Goal: Task Accomplishment & Management: Use online tool/utility

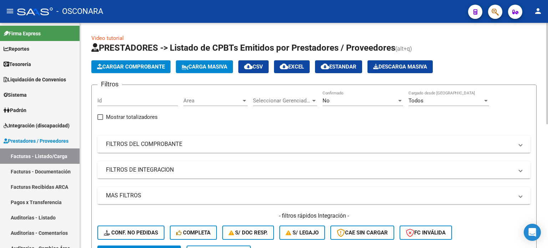
click at [164, 132] on div "Filtros Id Area Area Seleccionar Gerenciador Seleccionar Gerenciador No Confirm…" at bounding box center [313, 168] width 433 height 155
click at [164, 143] on mat-panel-title "FILTROS DEL COMPROBANTE" at bounding box center [310, 144] width 408 height 8
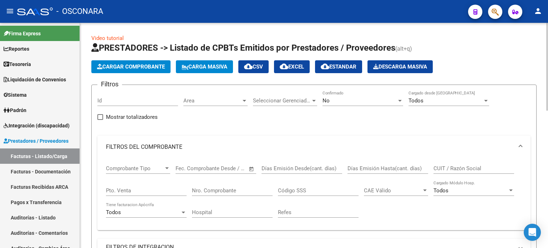
click at [135, 194] on div "Pto. Venta" at bounding box center [146, 188] width 81 height 15
type input "4"
click at [218, 191] on input "Nro. Comprobante" at bounding box center [232, 190] width 81 height 6
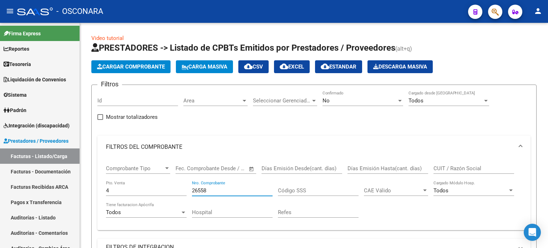
type input "26558"
click at [351, 101] on div "No" at bounding box center [360, 100] width 74 height 6
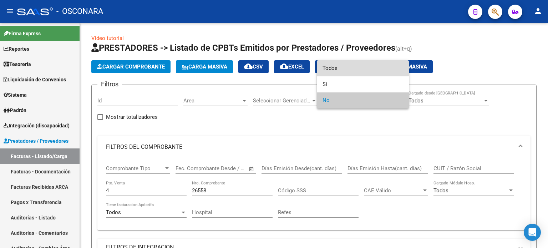
drag, startPoint x: 333, startPoint y: 69, endPoint x: 270, endPoint y: 155, distance: 107.2
click at [333, 69] on span "Todos" at bounding box center [363, 68] width 81 height 16
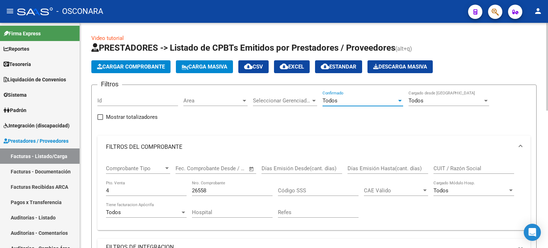
drag, startPoint x: 212, startPoint y: 192, endPoint x: 213, endPoint y: 188, distance: 4.4
click at [213, 192] on input "26558" at bounding box center [232, 190] width 81 height 6
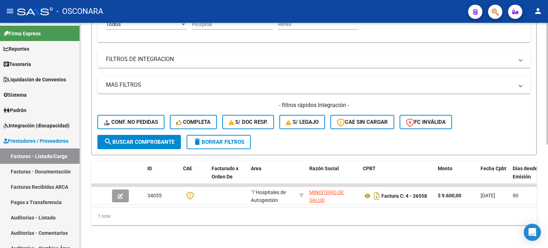
scroll to position [121, 0]
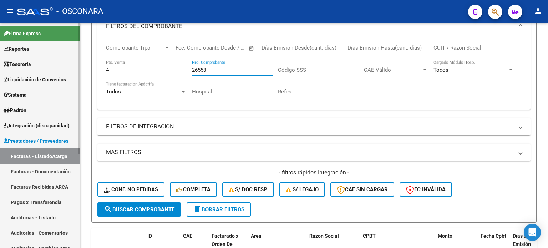
drag, startPoint x: 29, startPoint y: 219, endPoint x: 43, endPoint y: 211, distance: 16.5
click at [29, 219] on link "Auditorías - Listado" at bounding box center [40, 217] width 80 height 15
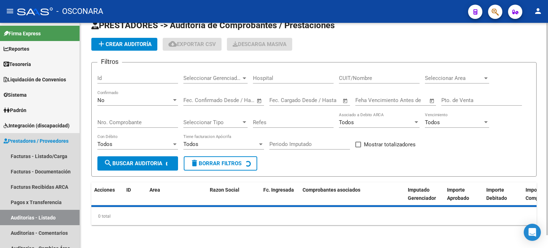
scroll to position [14, 0]
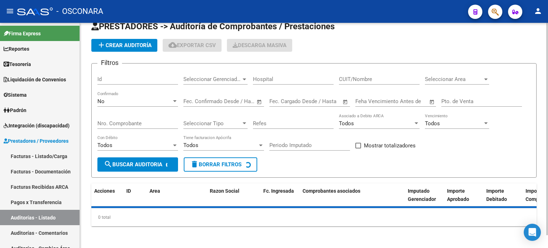
click at [115, 81] on input "Id" at bounding box center [137, 79] width 81 height 6
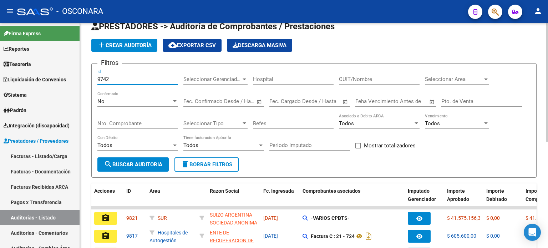
type input "9742"
click at [142, 103] on div "No" at bounding box center [134, 101] width 74 height 6
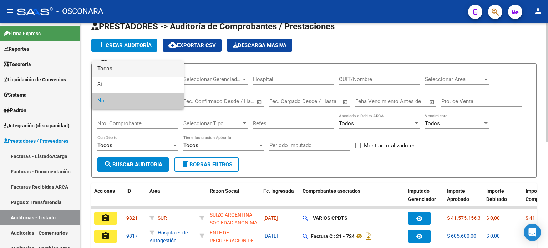
click at [113, 66] on span "Todos" at bounding box center [137, 69] width 81 height 16
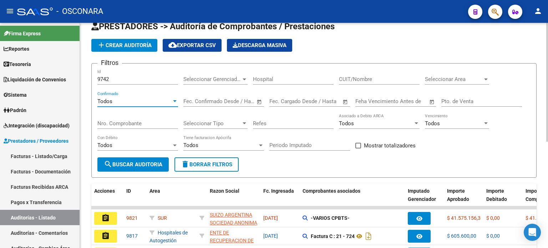
click at [115, 75] on div "9742 Id" at bounding box center [137, 76] width 81 height 15
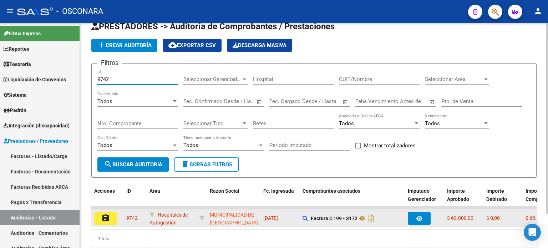
click at [106, 217] on mat-icon "assignment" at bounding box center [105, 218] width 9 height 9
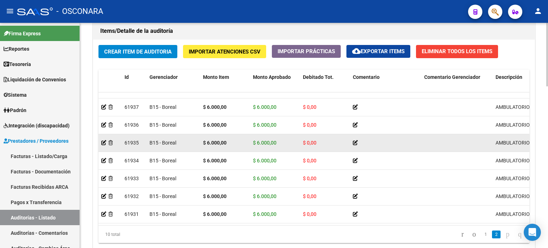
scroll to position [572, 0]
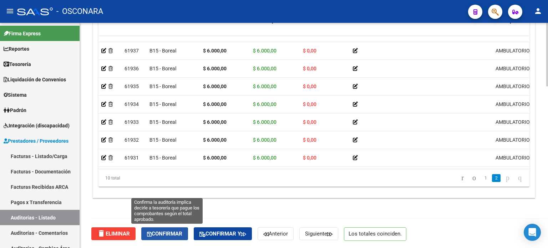
click at [173, 231] on span "Confirmar" at bounding box center [164, 234] width 35 height 6
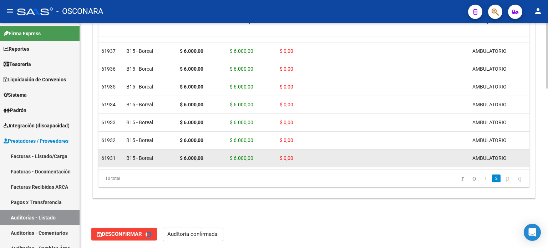
type input "202508"
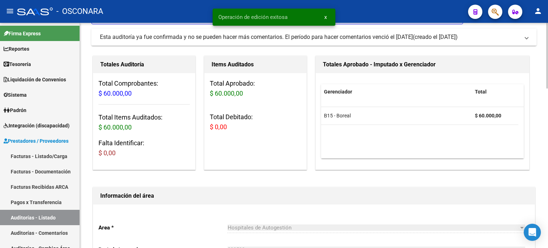
scroll to position [0, 0]
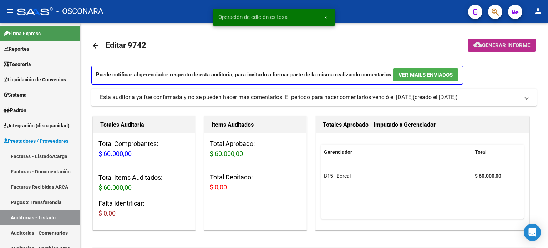
click at [475, 46] on mat-icon "cloud_download" at bounding box center [478, 44] width 9 height 9
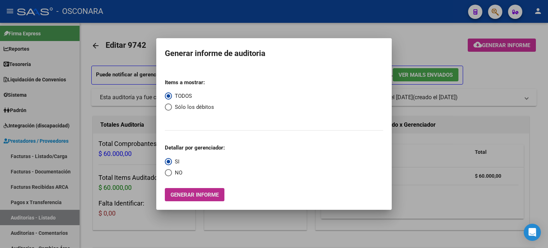
click at [203, 193] on span "Generar informe" at bounding box center [195, 195] width 48 height 6
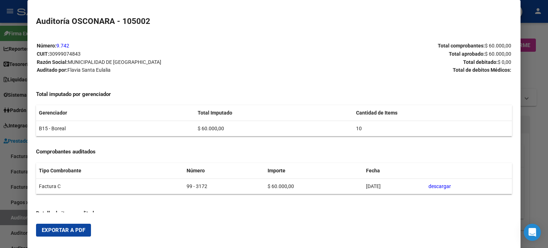
click at [61, 229] on span "Exportar a PDF" at bounding box center [64, 230] width 44 height 6
click at [0, 178] on div at bounding box center [274, 124] width 548 height 248
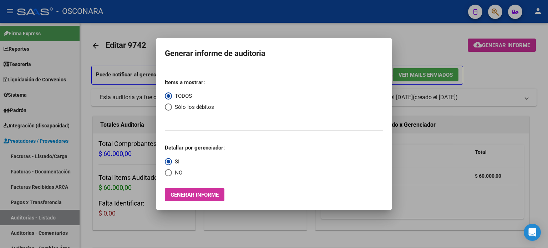
click at [24, 216] on div at bounding box center [274, 124] width 548 height 248
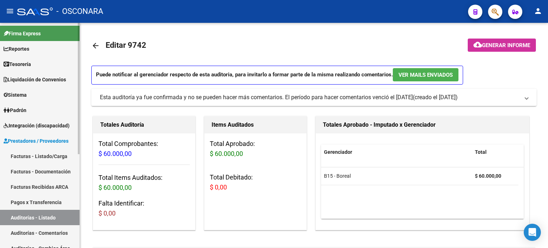
click at [24, 216] on link "Auditorías - Listado" at bounding box center [40, 217] width 80 height 15
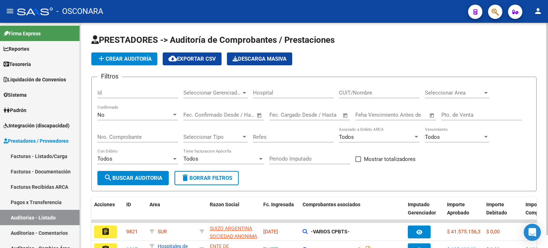
click at [127, 92] on input "Id" at bounding box center [137, 93] width 81 height 6
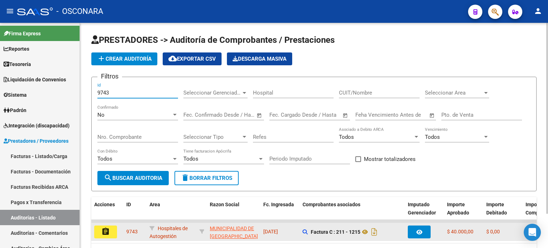
type input "9743"
click at [104, 228] on mat-icon "assignment" at bounding box center [105, 231] width 9 height 9
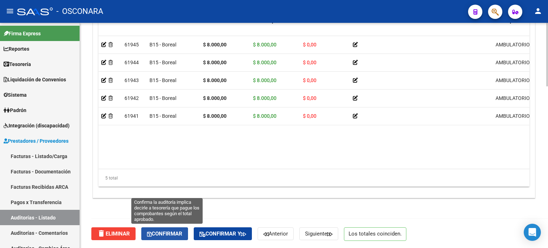
click at [175, 228] on button "Confirmar" at bounding box center [164, 233] width 47 height 13
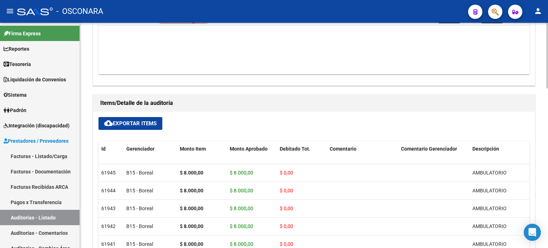
type input "202508"
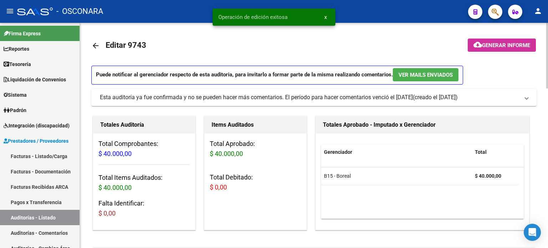
click at [515, 44] on span "Generar informe" at bounding box center [506, 45] width 48 height 6
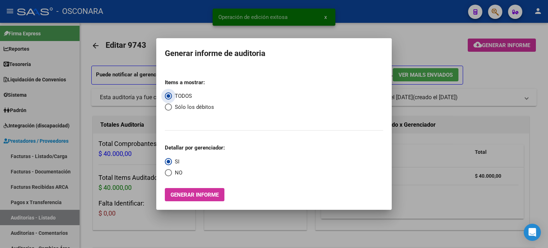
click at [194, 195] on span "Generar informe" at bounding box center [195, 195] width 48 height 6
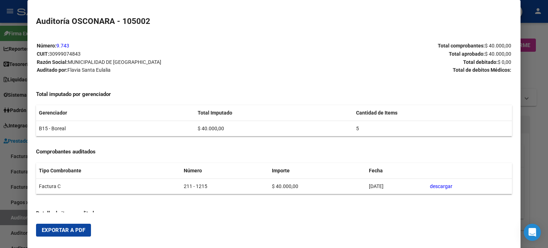
click at [61, 227] on span "Exportar a PDF" at bounding box center [64, 230] width 44 height 6
drag, startPoint x: 0, startPoint y: 187, endPoint x: 7, endPoint y: 182, distance: 8.6
click at [0, 188] on div at bounding box center [274, 124] width 548 height 248
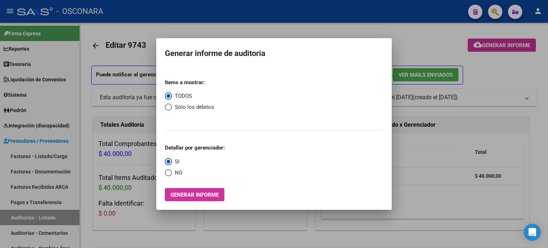
click at [31, 154] on div at bounding box center [274, 124] width 548 height 248
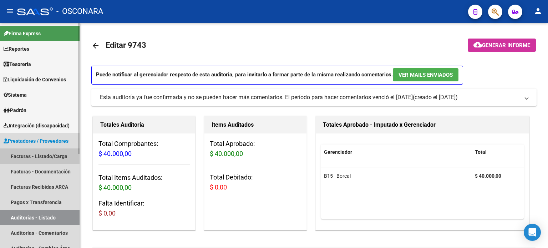
click at [31, 154] on link "Facturas - Listado/Carga" at bounding box center [40, 155] width 80 height 15
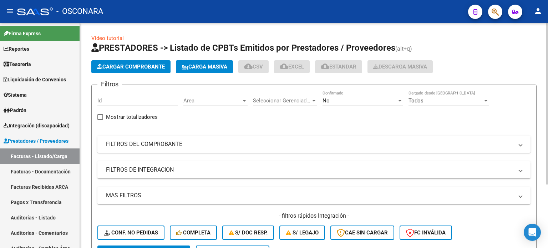
click at [191, 141] on mat-panel-title "FILTROS DEL COMPROBANTE" at bounding box center [310, 144] width 408 height 8
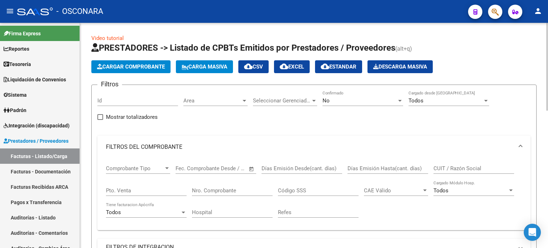
click at [205, 191] on input "Nro. Comprobante" at bounding box center [232, 190] width 81 height 6
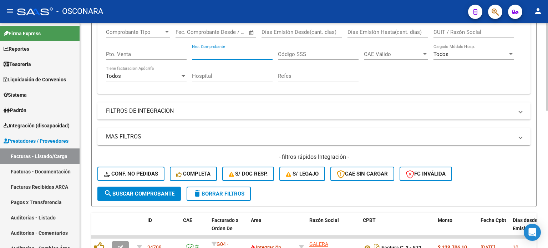
scroll to position [90, 0]
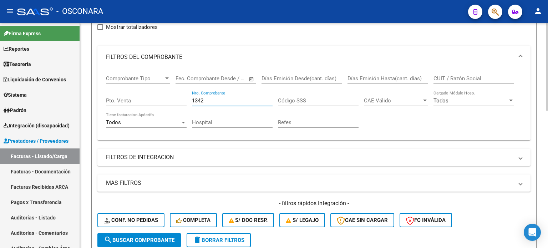
type input "1342"
click at [120, 97] on input "Pto. Venta" at bounding box center [146, 100] width 81 height 6
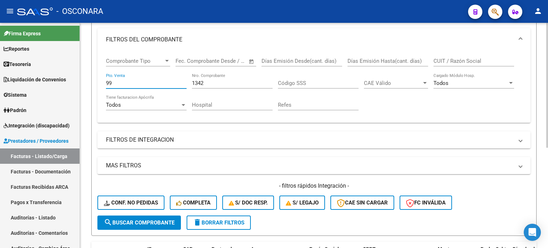
scroll to position [54, 0]
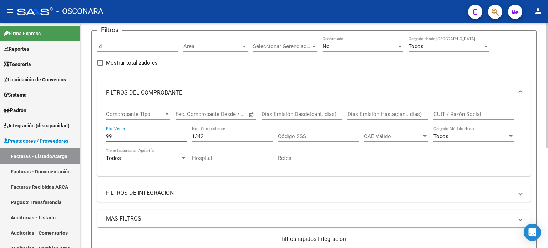
type input "99"
click at [336, 47] on div "No" at bounding box center [360, 46] width 74 height 6
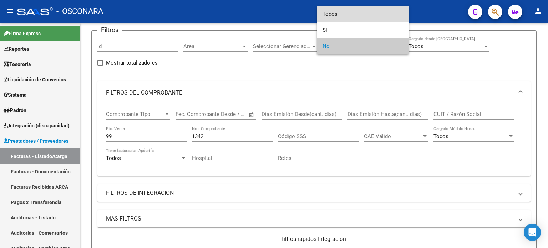
click at [334, 13] on span "Todos" at bounding box center [363, 14] width 81 height 16
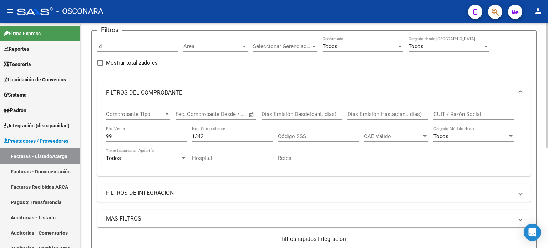
click at [230, 132] on div "1342 Nro. Comprobante" at bounding box center [232, 133] width 81 height 15
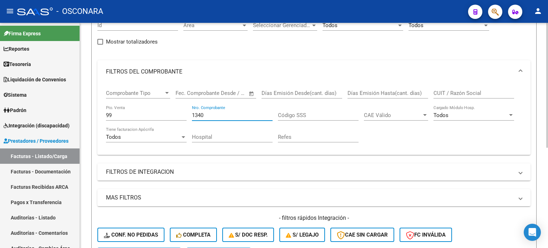
scroll to position [74, 0]
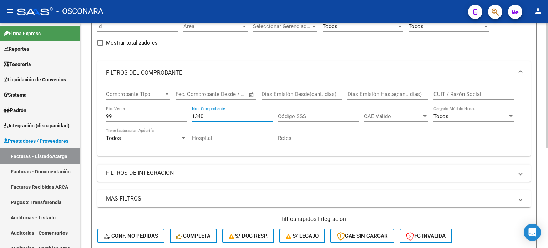
type input "1340"
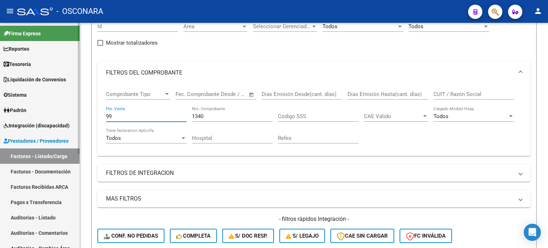
drag, startPoint x: 112, startPoint y: 116, endPoint x: 0, endPoint y: 117, distance: 112.1
click at [66, 121] on mat-sidenav-container "Firma Express Reportes Ingresos Percibidos Análisis de todos los conceptos deta…" at bounding box center [274, 135] width 548 height 225
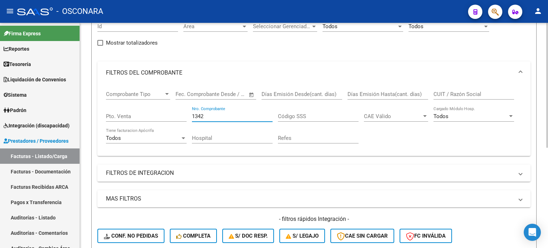
click at [209, 113] on input "1342" at bounding box center [232, 116] width 81 height 6
type input "1340"
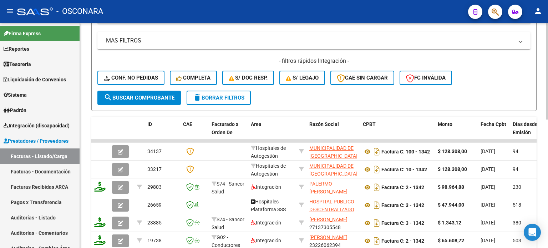
scroll to position [237, 0]
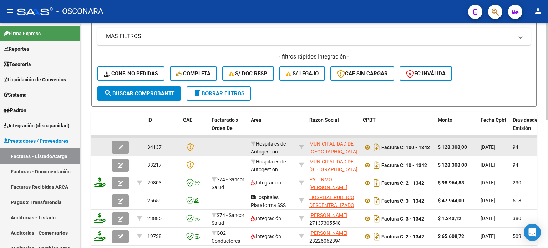
click at [122, 147] on icon "button" at bounding box center [120, 147] width 5 height 5
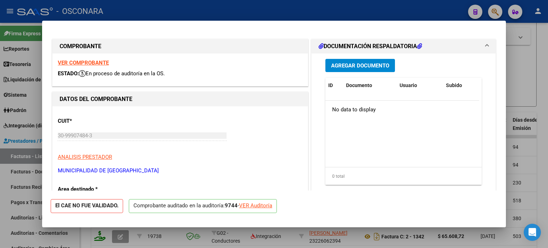
click at [252, 202] on div "VER Auditoría" at bounding box center [255, 206] width 33 height 8
type input "$ 0,00"
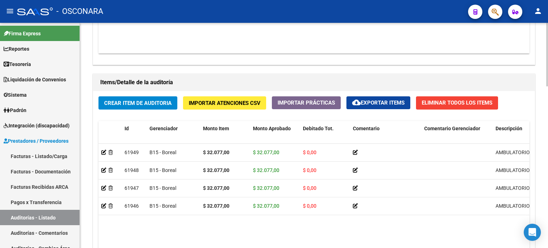
scroll to position [572, 0]
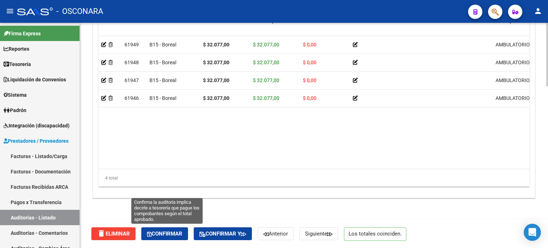
click at [171, 232] on span "Confirmar" at bounding box center [164, 234] width 35 height 6
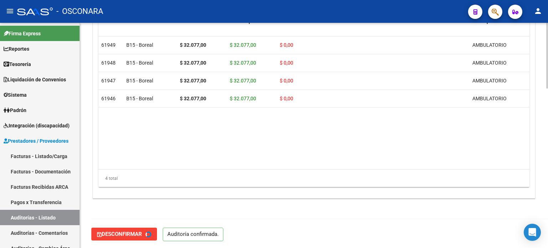
type input "202508"
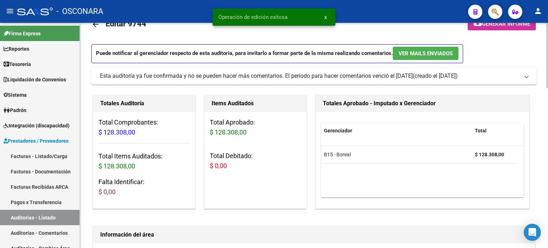
scroll to position [0, 0]
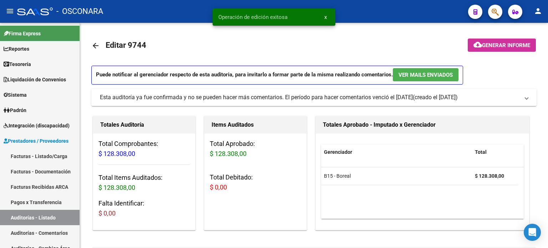
click at [503, 43] on span "Generar informe" at bounding box center [506, 45] width 48 height 6
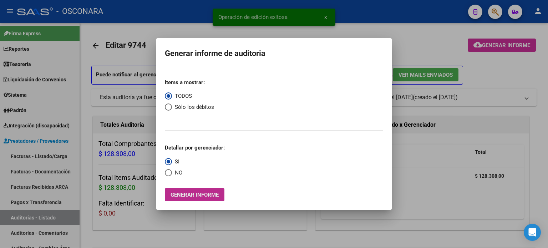
click at [196, 195] on span "Generar informe" at bounding box center [195, 195] width 48 height 6
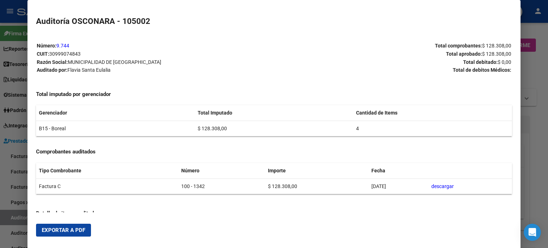
click at [69, 227] on span "Exportar a PDF" at bounding box center [64, 230] width 44 height 6
click at [11, 214] on div at bounding box center [274, 124] width 548 height 248
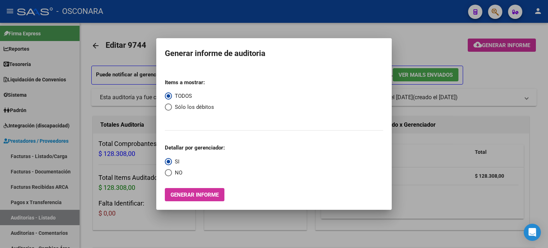
click at [11, 214] on div at bounding box center [274, 124] width 548 height 248
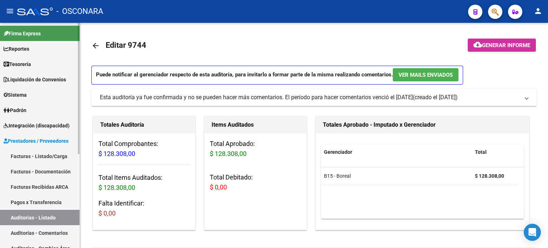
click at [20, 216] on link "Auditorías - Listado" at bounding box center [40, 217] width 80 height 15
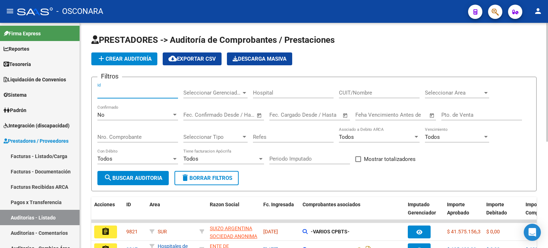
click at [113, 95] on input "Id" at bounding box center [137, 93] width 81 height 6
click at [115, 113] on div "No" at bounding box center [134, 115] width 74 height 6
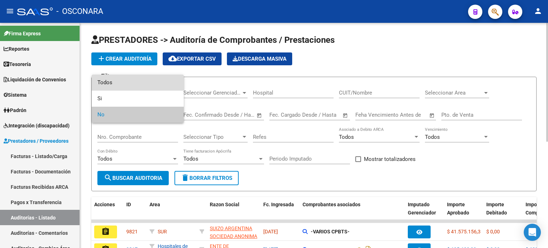
drag, startPoint x: 115, startPoint y: 75, endPoint x: 113, endPoint y: 78, distance: 3.7
click at [114, 76] on span "Todos" at bounding box center [137, 83] width 81 height 16
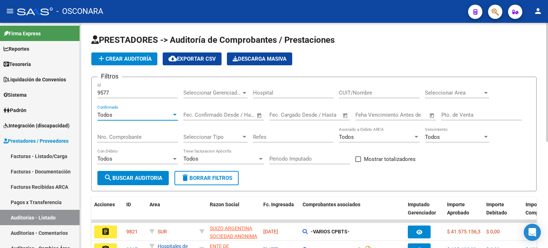
click at [118, 92] on input "9577" at bounding box center [137, 93] width 81 height 6
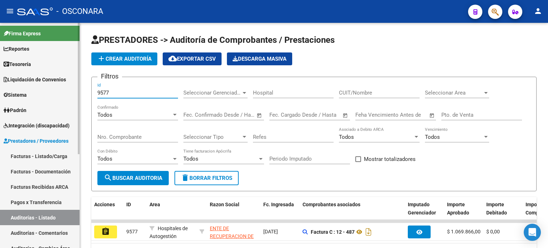
drag, startPoint x: 108, startPoint y: 92, endPoint x: 7, endPoint y: 90, distance: 101.4
click at [33, 92] on mat-sidenav-container "Firma Express Reportes Ingresos Percibidos Análisis de todos los conceptos deta…" at bounding box center [274, 135] width 548 height 225
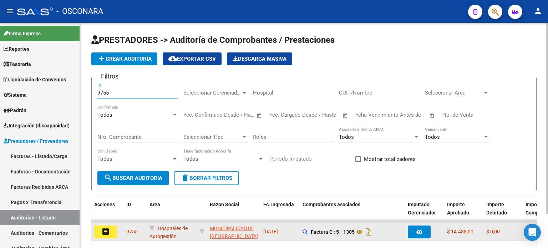
type input "9755"
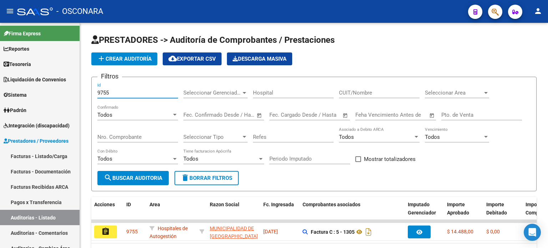
click at [111, 229] on button "assignment" at bounding box center [105, 232] width 23 height 13
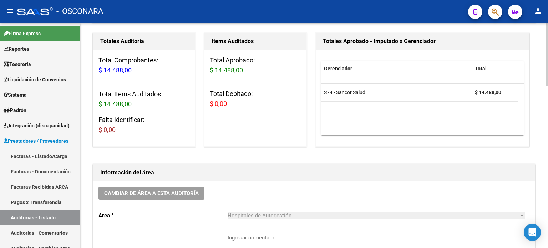
scroll to position [71, 0]
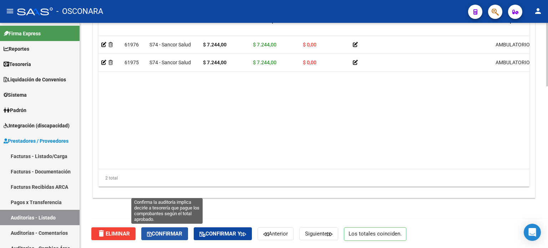
click at [166, 229] on button "Confirmar" at bounding box center [164, 233] width 47 height 13
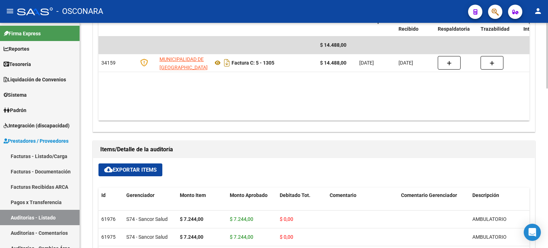
type input "202508"
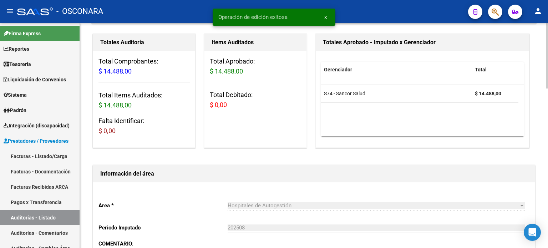
scroll to position [0, 0]
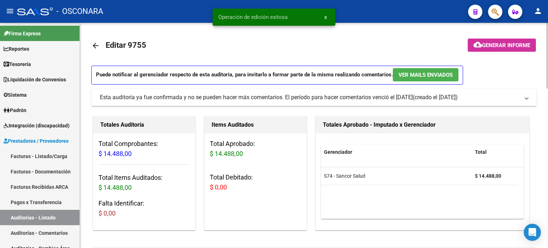
click at [500, 45] on span "Generar informe" at bounding box center [506, 45] width 48 height 6
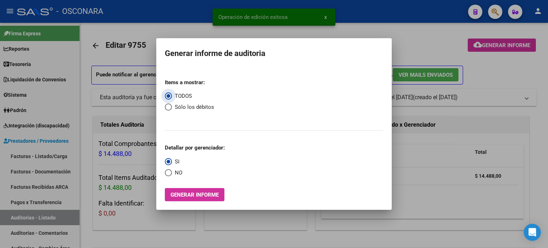
click at [205, 193] on span "Generar informe" at bounding box center [195, 195] width 48 height 6
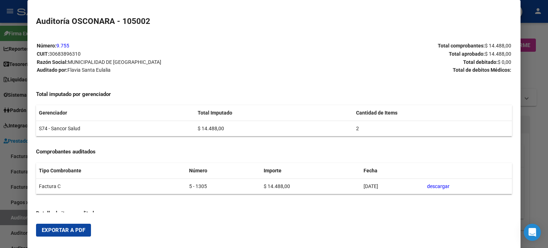
click at [74, 232] on span "Exportar a PDF" at bounding box center [64, 230] width 44 height 6
click at [0, 216] on div at bounding box center [274, 124] width 548 height 248
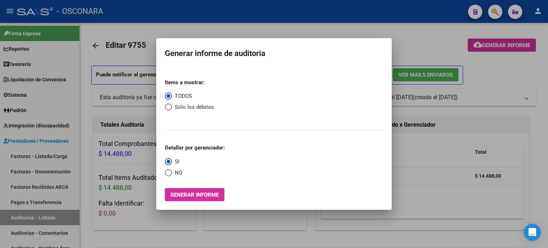
click at [32, 219] on div at bounding box center [274, 124] width 548 height 248
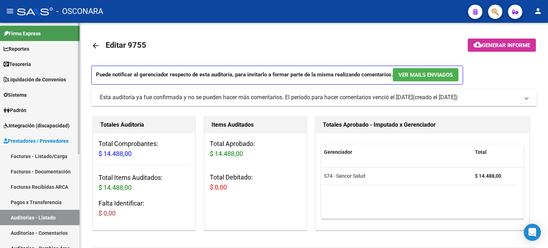
drag, startPoint x: 32, startPoint y: 219, endPoint x: 51, endPoint y: 205, distance: 24.0
click at [32, 219] on link "Auditorías - Listado" at bounding box center [40, 217] width 80 height 15
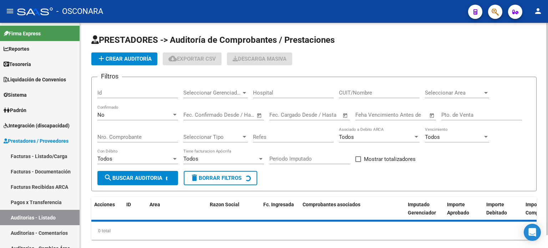
click at [121, 92] on input "Id" at bounding box center [137, 93] width 81 height 6
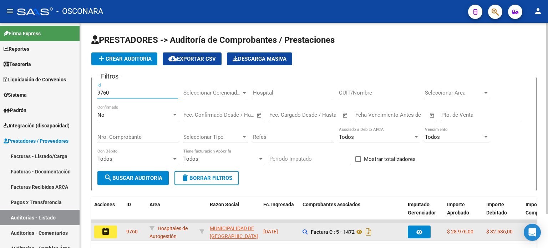
type input "9760"
click at [110, 229] on button "assignment" at bounding box center [105, 232] width 23 height 13
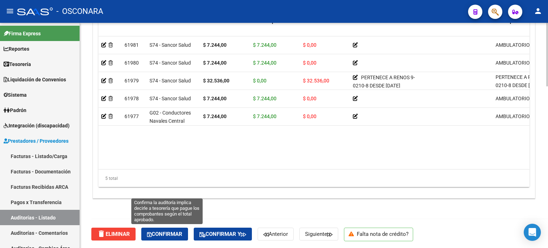
click at [164, 236] on span "Confirmar" at bounding box center [164, 234] width 35 height 6
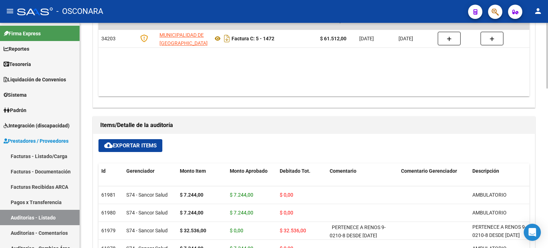
type input "202508"
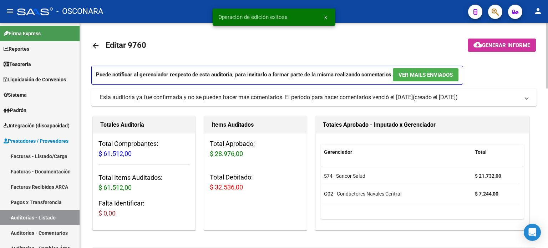
click at [491, 43] on span "Generar informe" at bounding box center [506, 45] width 48 height 6
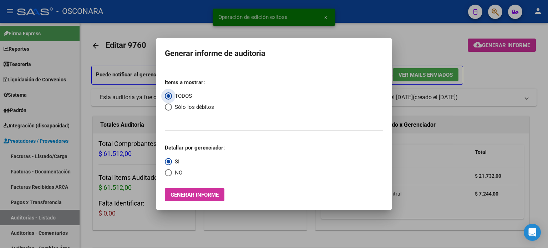
click at [191, 191] on button "Generar informe" at bounding box center [195, 194] width 60 height 13
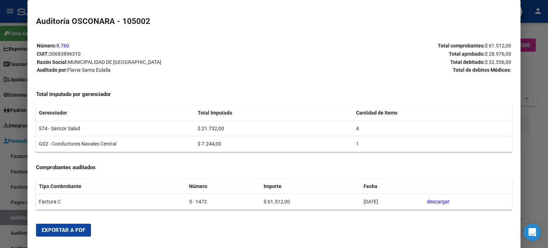
click at [61, 228] on span "Exportar a PDF" at bounding box center [64, 230] width 44 height 6
drag, startPoint x: 5, startPoint y: 213, endPoint x: 11, endPoint y: 215, distance: 7.0
click at [5, 214] on div at bounding box center [274, 124] width 548 height 248
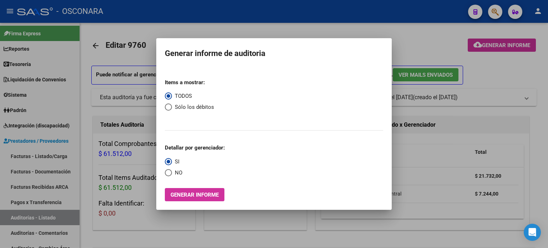
click at [22, 215] on div at bounding box center [274, 124] width 548 height 248
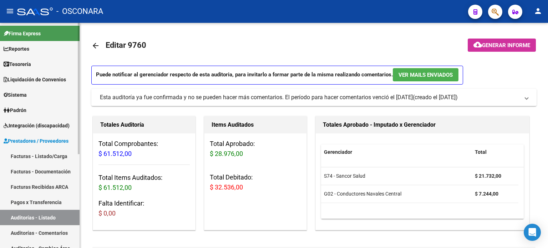
click at [23, 215] on link "Auditorías - Listado" at bounding box center [40, 217] width 80 height 15
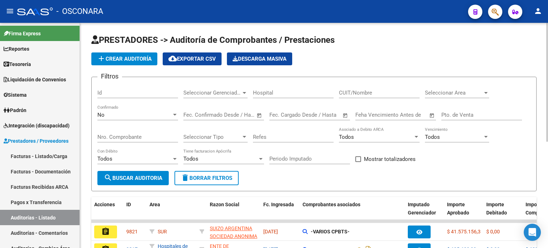
click at [113, 87] on div "Id" at bounding box center [137, 90] width 81 height 15
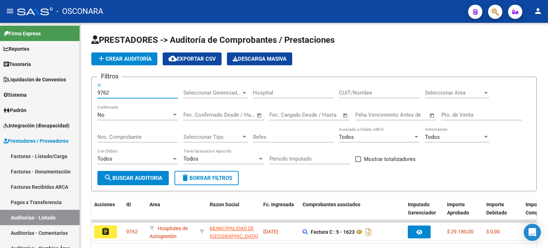
type input "9762"
click at [111, 230] on button "assignment" at bounding box center [105, 232] width 23 height 13
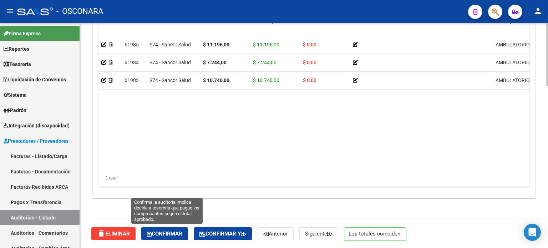
click at [175, 235] on span "Confirmar" at bounding box center [164, 234] width 35 height 6
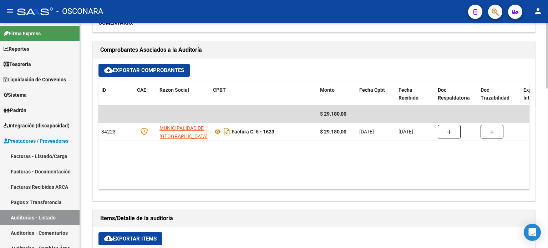
type input "202508"
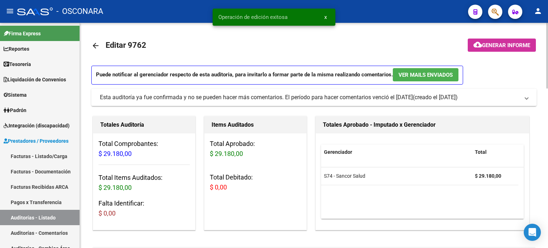
click at [494, 42] on span "Generar informe" at bounding box center [506, 45] width 48 height 6
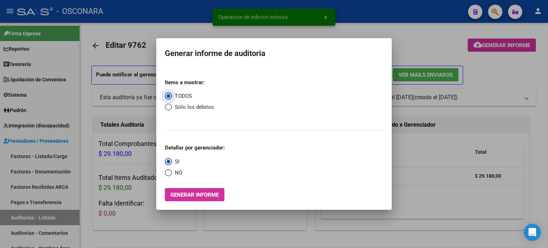
click at [197, 193] on span "Generar informe" at bounding box center [195, 195] width 48 height 6
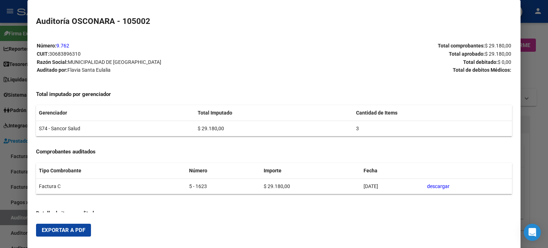
click at [60, 228] on span "Exportar a PDF" at bounding box center [64, 230] width 44 height 6
click at [13, 225] on div at bounding box center [274, 124] width 548 height 248
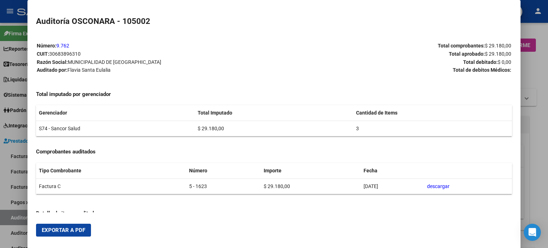
click at [16, 219] on div at bounding box center [274, 124] width 548 height 248
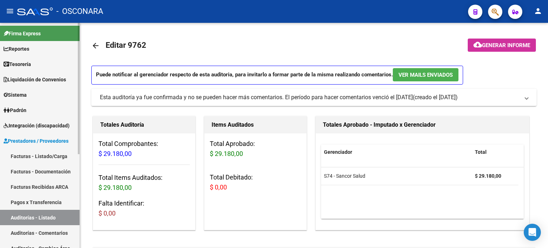
drag, startPoint x: 16, startPoint y: 219, endPoint x: 39, endPoint y: 187, distance: 39.0
click at [17, 219] on link "Auditorías - Listado" at bounding box center [40, 217] width 80 height 15
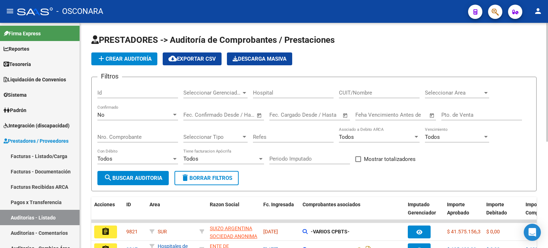
click at [103, 94] on input "Id" at bounding box center [137, 93] width 81 height 6
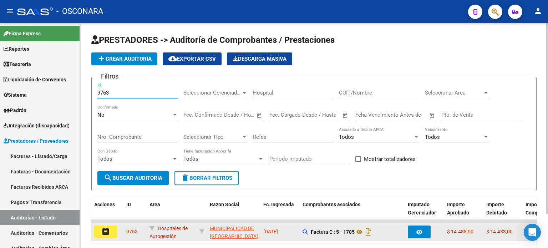
type input "9763"
click at [111, 230] on button "assignment" at bounding box center [105, 232] width 23 height 13
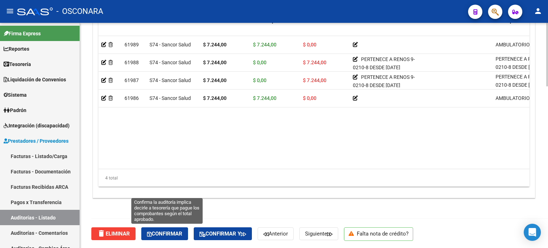
click at [174, 232] on span "Confirmar" at bounding box center [164, 234] width 35 height 6
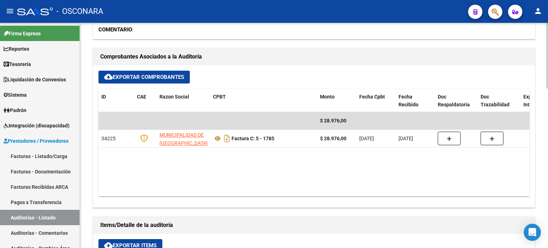
type input "202508"
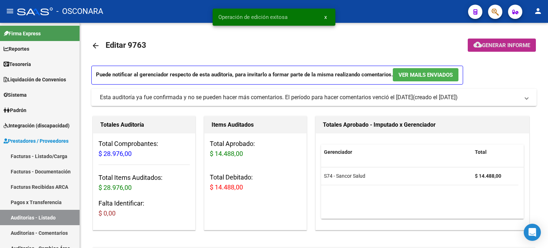
click at [482, 48] on span "Generar informe" at bounding box center [506, 45] width 48 height 6
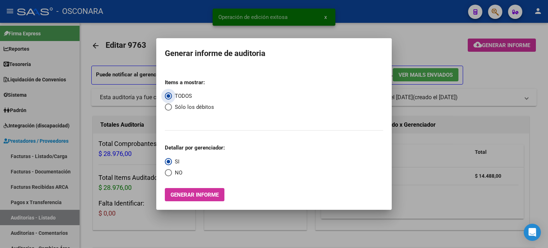
click at [179, 201] on button "Generar informe" at bounding box center [195, 194] width 60 height 13
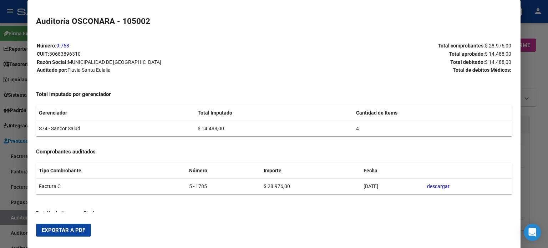
click at [64, 227] on button "Exportar a PDF" at bounding box center [63, 230] width 55 height 13
click at [7, 224] on div at bounding box center [274, 124] width 548 height 248
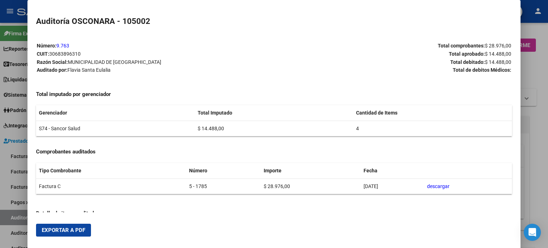
click at [10, 219] on div at bounding box center [274, 124] width 548 height 248
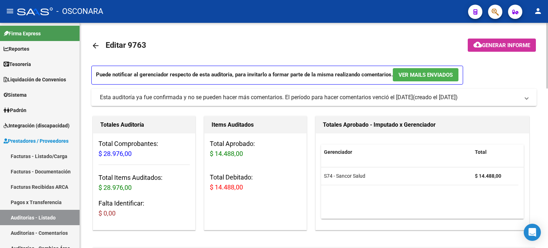
drag, startPoint x: 12, startPoint y: 219, endPoint x: 89, endPoint y: 178, distance: 87.6
click at [12, 219] on link "Auditorías - Listado" at bounding box center [40, 217] width 80 height 15
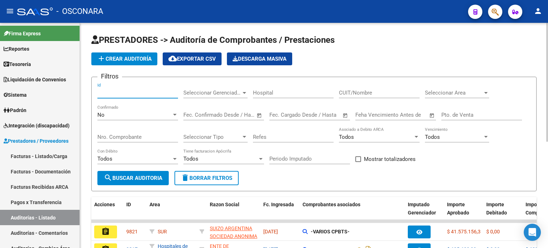
click at [135, 92] on input "Id" at bounding box center [137, 93] width 81 height 6
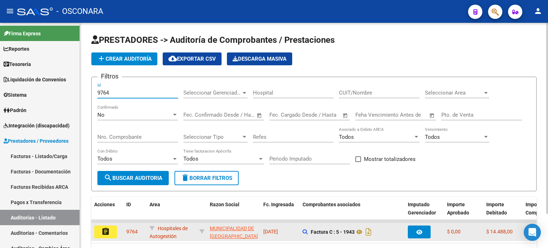
type input "9764"
click at [94, 229] on button "assignment" at bounding box center [105, 232] width 23 height 13
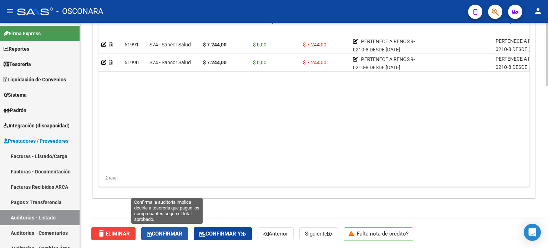
click at [178, 231] on span "Confirmar" at bounding box center [164, 234] width 35 height 6
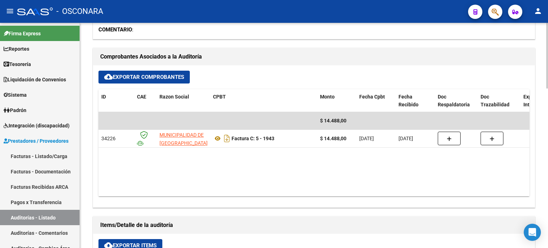
type input "202508"
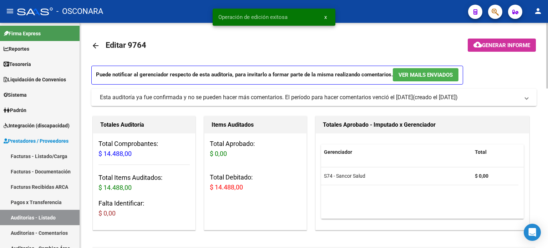
click at [478, 47] on mat-icon "cloud_download" at bounding box center [478, 44] width 9 height 9
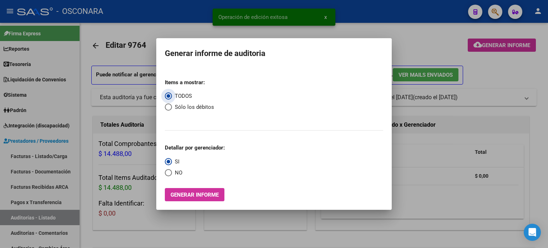
click at [192, 195] on span "Generar informe" at bounding box center [195, 195] width 48 height 6
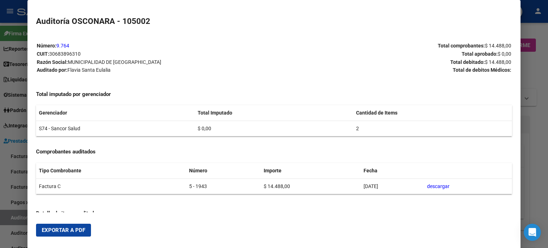
click at [71, 226] on button "Exportar a PDF" at bounding box center [63, 230] width 55 height 13
click at [0, 189] on div at bounding box center [274, 124] width 548 height 248
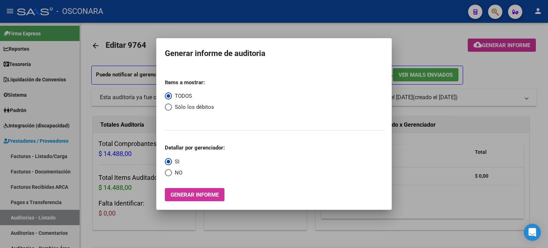
click at [14, 221] on div at bounding box center [274, 124] width 548 height 248
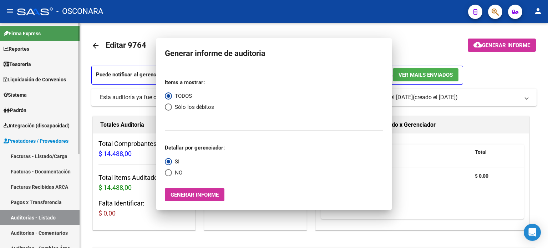
click at [14, 221] on link "Auditorías - Listado" at bounding box center [40, 217] width 80 height 15
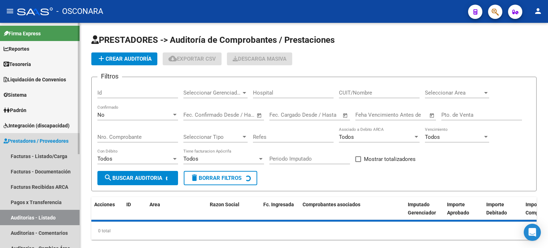
click at [17, 218] on link "Auditorías - Listado" at bounding box center [40, 217] width 80 height 15
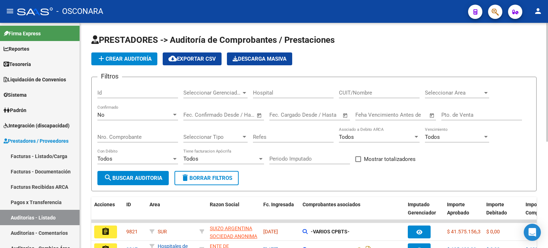
click at [116, 87] on div "Id" at bounding box center [137, 90] width 81 height 15
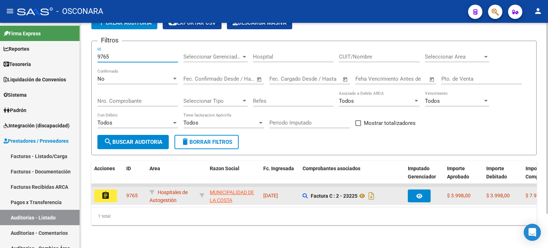
scroll to position [40, 0]
type input "9765"
click at [101, 191] on mat-icon "assignment" at bounding box center [105, 195] width 9 height 9
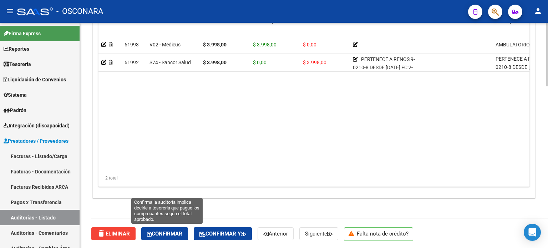
click at [164, 231] on span "Confirmar" at bounding box center [164, 234] width 35 height 6
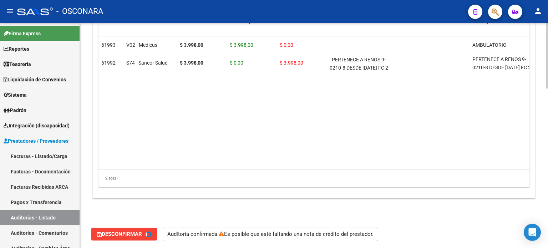
type input "202508"
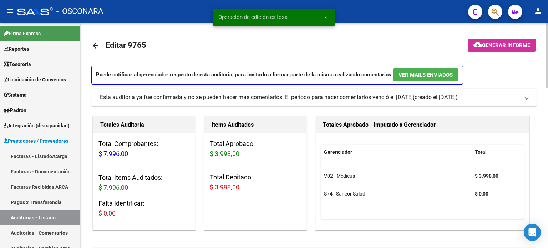
click at [485, 41] on button "cloud_download Generar informe" at bounding box center [502, 45] width 68 height 13
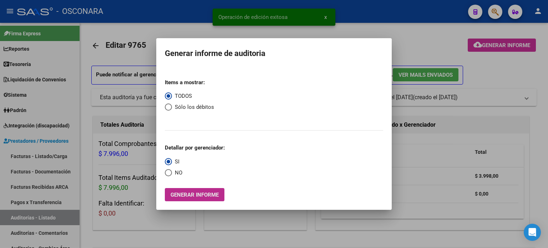
click at [200, 188] on button "Generar informe" at bounding box center [195, 194] width 60 height 13
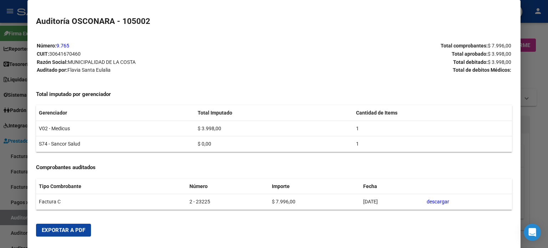
click at [70, 231] on span "Exportar a PDF" at bounding box center [64, 230] width 44 height 6
click at [11, 214] on div at bounding box center [274, 124] width 548 height 248
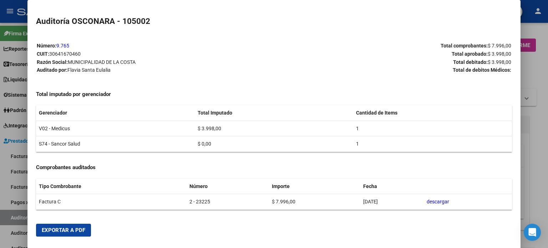
click at [11, 214] on div at bounding box center [274, 124] width 548 height 248
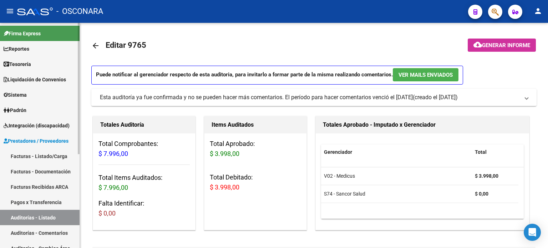
click at [13, 216] on link "Auditorías - Listado" at bounding box center [40, 217] width 80 height 15
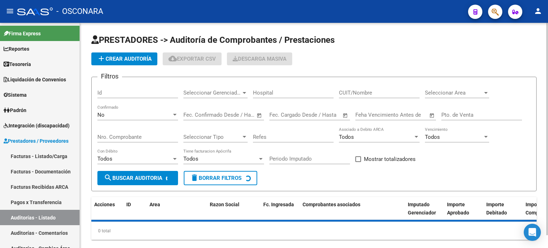
click at [111, 90] on input "Id" at bounding box center [137, 93] width 81 height 6
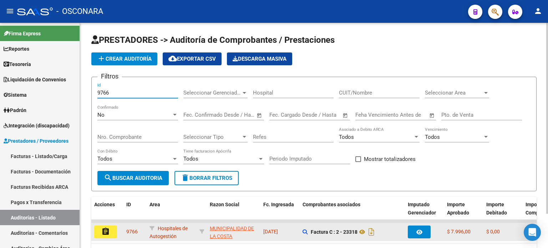
type input "9766"
click at [106, 229] on mat-icon "assignment" at bounding box center [105, 231] width 9 height 9
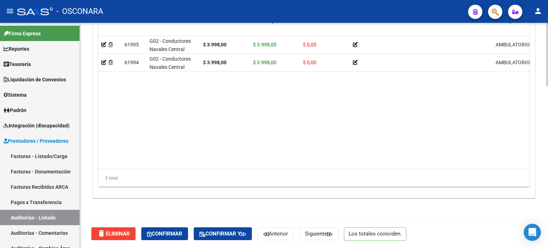
click at [167, 232] on span "Confirmar" at bounding box center [164, 234] width 35 height 6
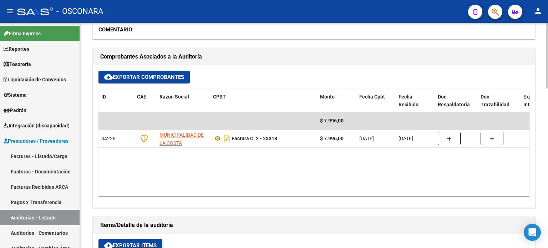
type input "202508"
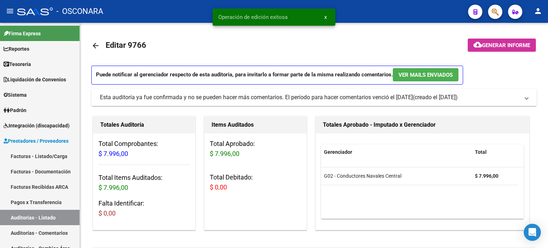
click at [489, 44] on span "Generar informe" at bounding box center [506, 45] width 48 height 6
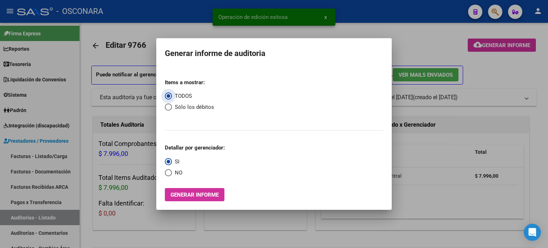
click at [194, 191] on button "Generar informe" at bounding box center [195, 194] width 60 height 13
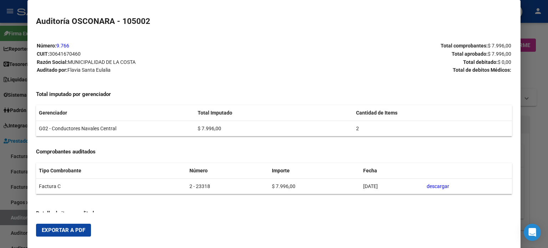
click at [74, 226] on button "Exportar a PDF" at bounding box center [63, 230] width 55 height 13
click at [0, 212] on div at bounding box center [274, 124] width 548 height 248
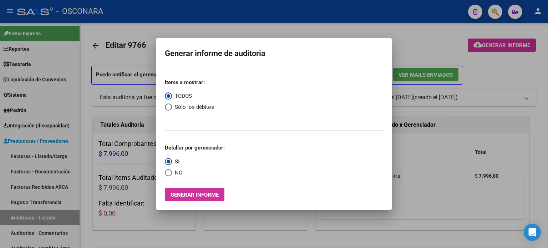
click at [131, 35] on div at bounding box center [274, 124] width 548 height 248
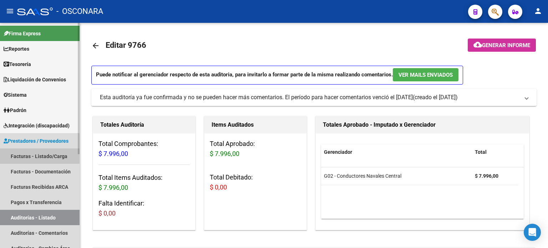
click at [57, 154] on link "Facturas - Listado/Carga" at bounding box center [40, 155] width 80 height 15
click at [57, 155] on link "Facturas - Listado/Carga" at bounding box center [40, 155] width 80 height 15
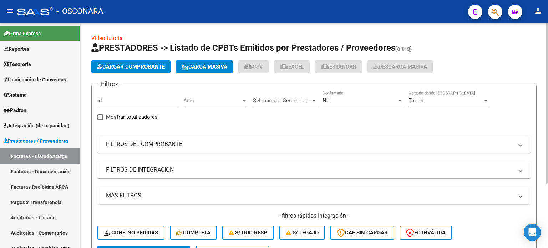
click at [128, 102] on input "Id" at bounding box center [137, 100] width 81 height 6
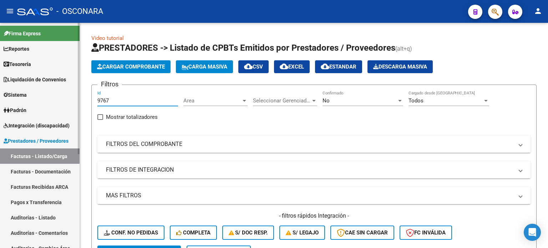
type input "9767"
drag, startPoint x: 12, startPoint y: 215, endPoint x: 63, endPoint y: 162, distance: 73.9
click at [12, 216] on link "Auditorías - Listado" at bounding box center [40, 217] width 80 height 15
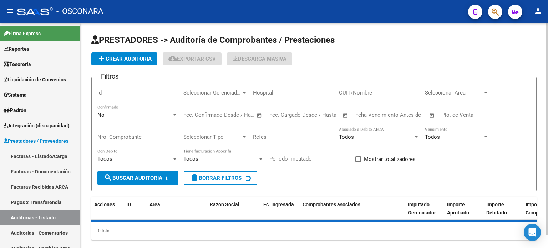
click at [111, 89] on div "Id" at bounding box center [137, 90] width 81 height 15
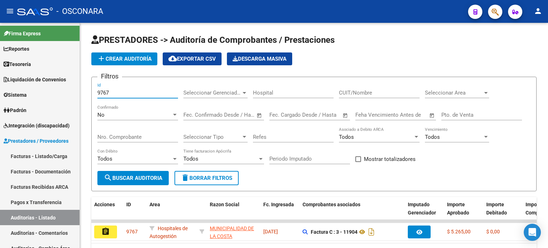
type input "9767"
click at [108, 231] on mat-icon "assignment" at bounding box center [105, 231] width 9 height 9
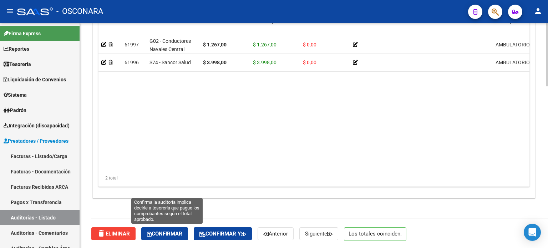
drag, startPoint x: 167, startPoint y: 232, endPoint x: 192, endPoint y: 221, distance: 28.0
click at [166, 233] on span "Confirmar" at bounding box center [164, 234] width 35 height 6
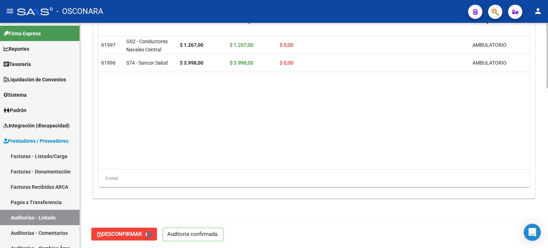
type input "202508"
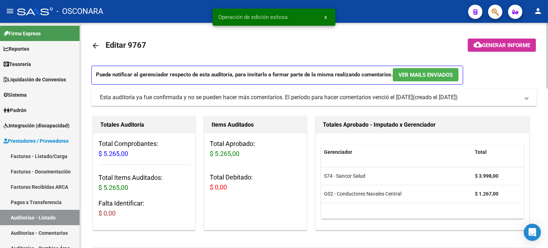
drag, startPoint x: 498, startPoint y: 55, endPoint x: 497, endPoint y: 51, distance: 4.8
click at [498, 55] on mat-toolbar-row at bounding box center [493, 45] width 94 height 23
click at [496, 46] on span "Generar informe" at bounding box center [506, 45] width 48 height 6
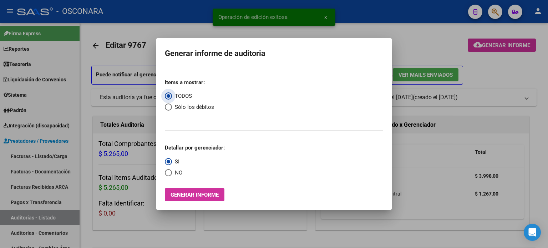
click at [176, 198] on span "Generar informe" at bounding box center [195, 195] width 48 height 6
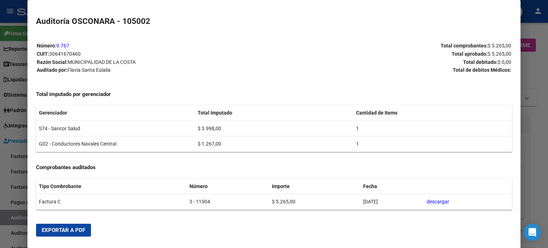
click at [69, 229] on span "Exportar a PDF" at bounding box center [64, 230] width 44 height 6
click at [0, 202] on div at bounding box center [274, 124] width 548 height 248
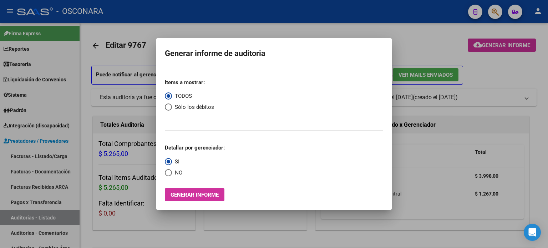
click at [7, 216] on div at bounding box center [274, 124] width 548 height 248
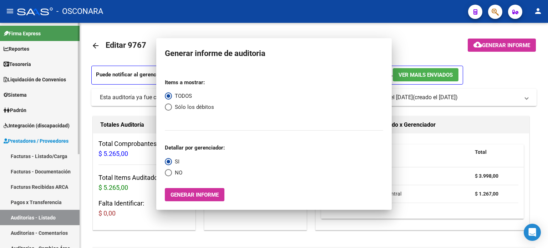
click at [7, 216] on link "Auditorías - Listado" at bounding box center [40, 217] width 80 height 15
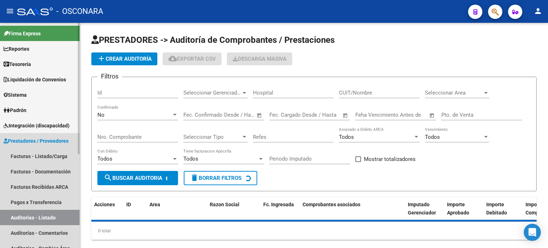
click at [7, 216] on link "Auditorías - Listado" at bounding box center [40, 217] width 80 height 15
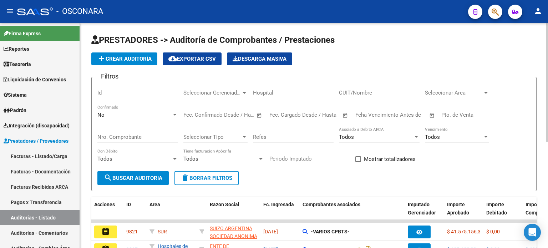
click at [103, 94] on input "Id" at bounding box center [137, 93] width 81 height 6
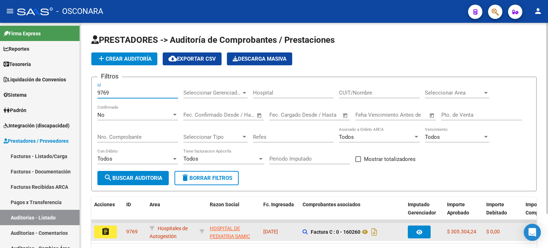
type input "9769"
click at [103, 233] on mat-icon "assignment" at bounding box center [105, 231] width 9 height 9
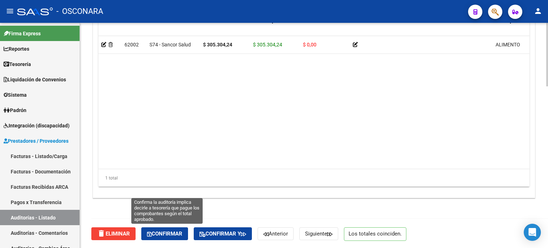
click at [172, 232] on span "Confirmar" at bounding box center [164, 234] width 35 height 6
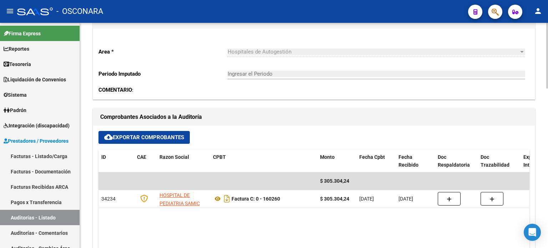
type input "202508"
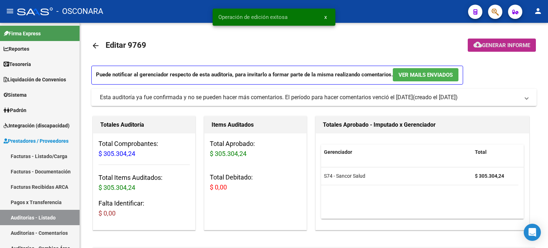
click at [486, 42] on span "Generar informe" at bounding box center [506, 45] width 48 height 6
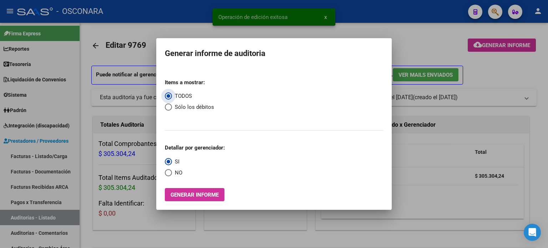
click at [189, 193] on span "Generar informe" at bounding box center [195, 195] width 48 height 6
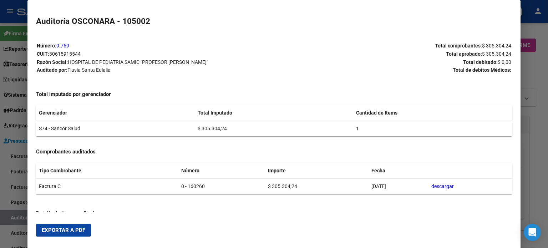
click at [54, 226] on button "Exportar a PDF" at bounding box center [63, 230] width 55 height 13
drag, startPoint x: 0, startPoint y: 155, endPoint x: 19, endPoint y: 197, distance: 46.5
click at [0, 155] on div at bounding box center [274, 124] width 548 height 248
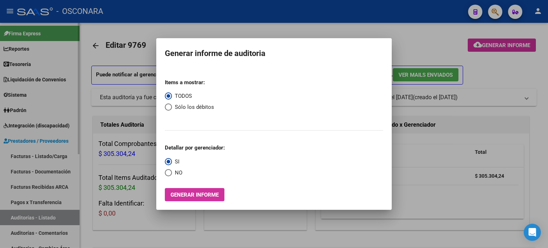
click at [26, 213] on div at bounding box center [274, 124] width 548 height 248
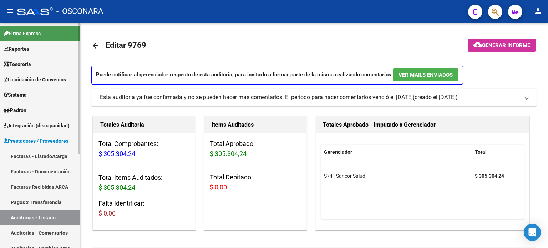
click at [26, 214] on link "Auditorías - Listado" at bounding box center [40, 217] width 80 height 15
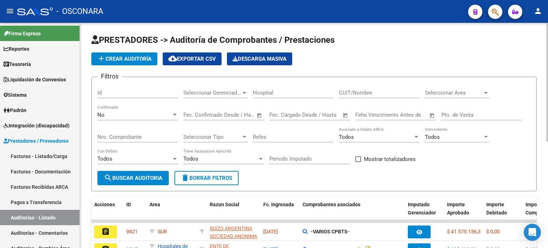
click at [113, 91] on input "Id" at bounding box center [137, 93] width 81 height 6
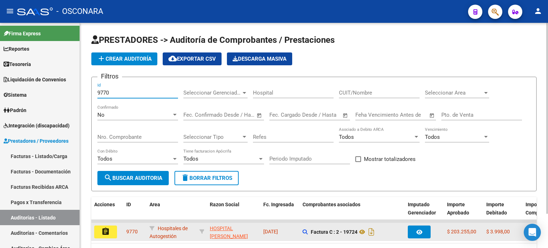
type input "9770"
click at [108, 229] on mat-icon "assignment" at bounding box center [105, 231] width 9 height 9
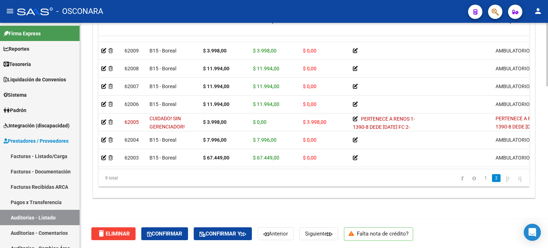
scroll to position [35, 0]
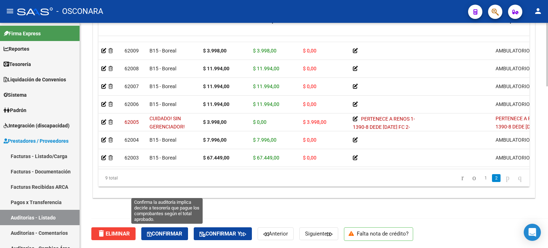
click at [163, 234] on span "Confirmar" at bounding box center [164, 234] width 35 height 6
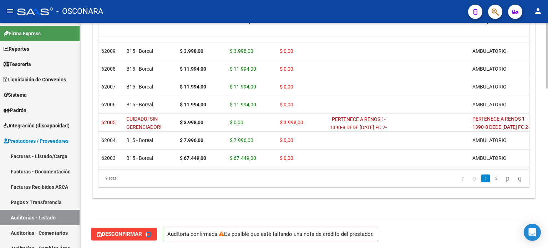
scroll to position [0, 0]
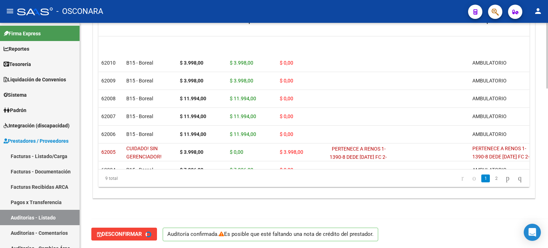
type input "202508"
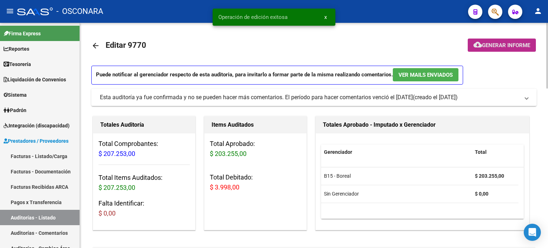
click at [494, 46] on span "Generar informe" at bounding box center [506, 45] width 48 height 6
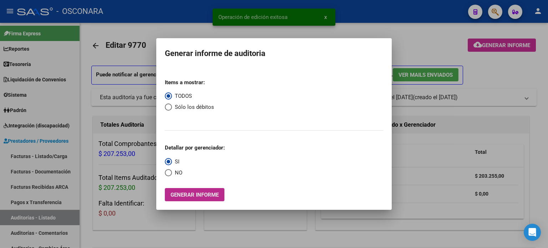
click at [198, 195] on span "Generar informe" at bounding box center [195, 195] width 48 height 6
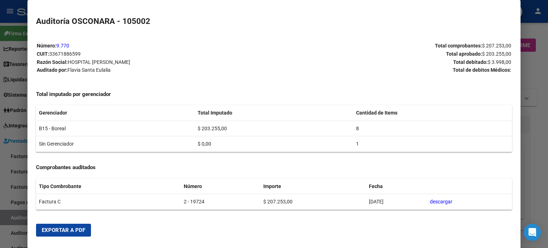
click at [62, 231] on span "Exportar a PDF" at bounding box center [64, 230] width 44 height 6
